Goal: Task Accomplishment & Management: Manage account settings

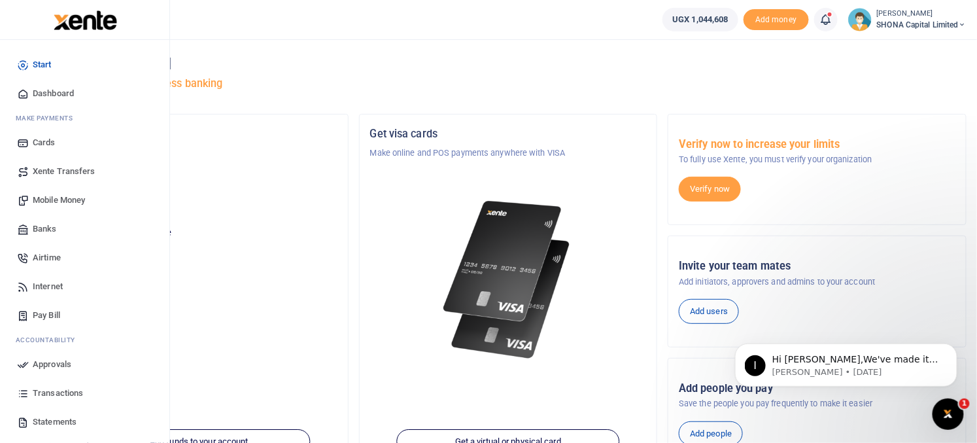
click at [68, 365] on span "Approvals" at bounding box center [52, 364] width 39 height 13
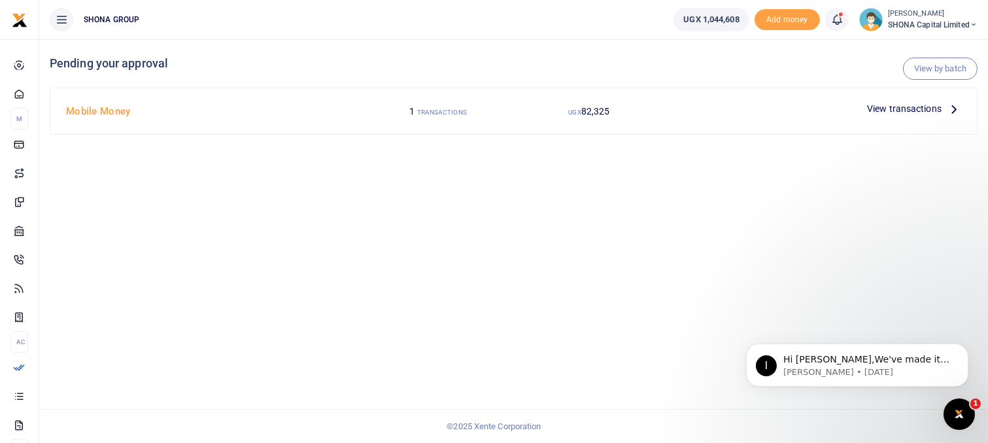
click at [886, 109] on span "View transactions" at bounding box center [904, 108] width 75 height 14
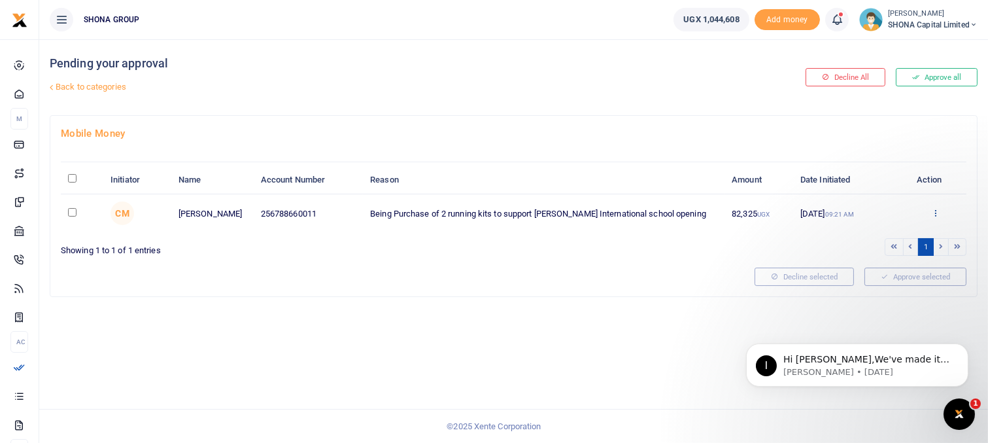
click at [935, 214] on icon at bounding box center [935, 212] width 8 height 9
click at [873, 233] on link "Approve" at bounding box center [886, 234] width 103 height 18
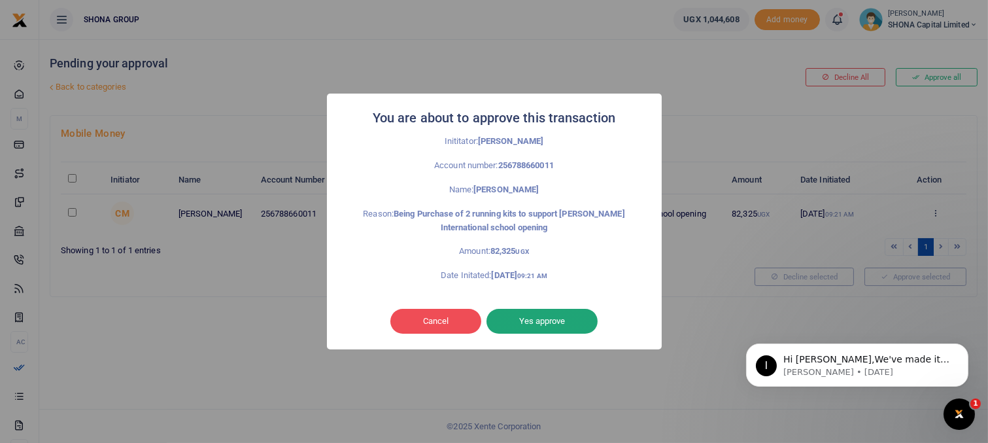
click at [520, 322] on button "Yes approve" at bounding box center [541, 321] width 111 height 25
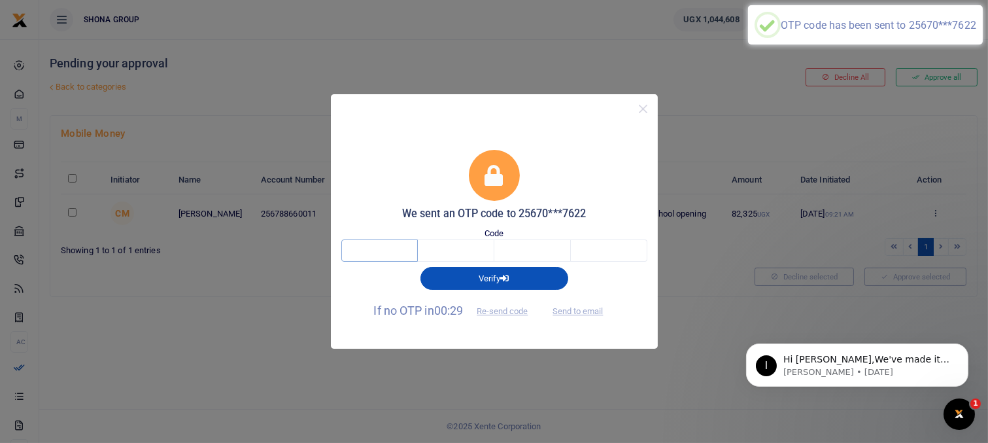
click at [384, 246] on input "text" at bounding box center [379, 250] width 76 height 22
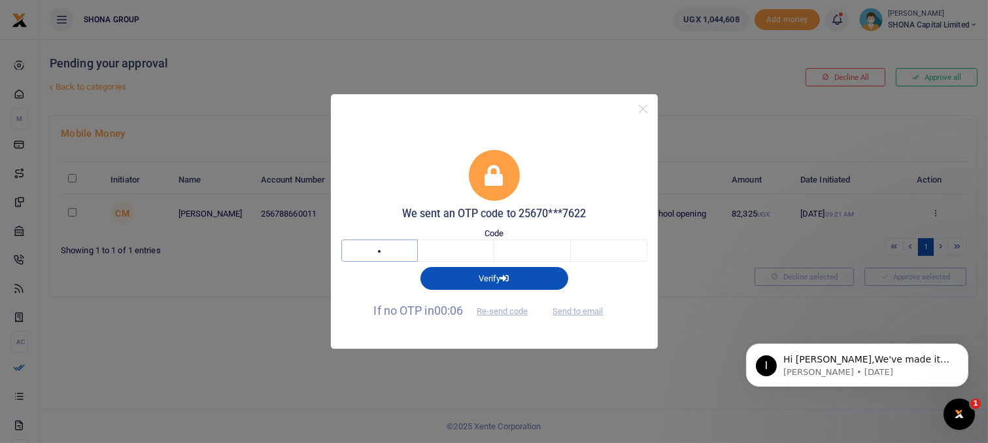
type input "3"
type input "6"
type input "8"
type input "9"
